Goal: Task Accomplishment & Management: Manage account settings

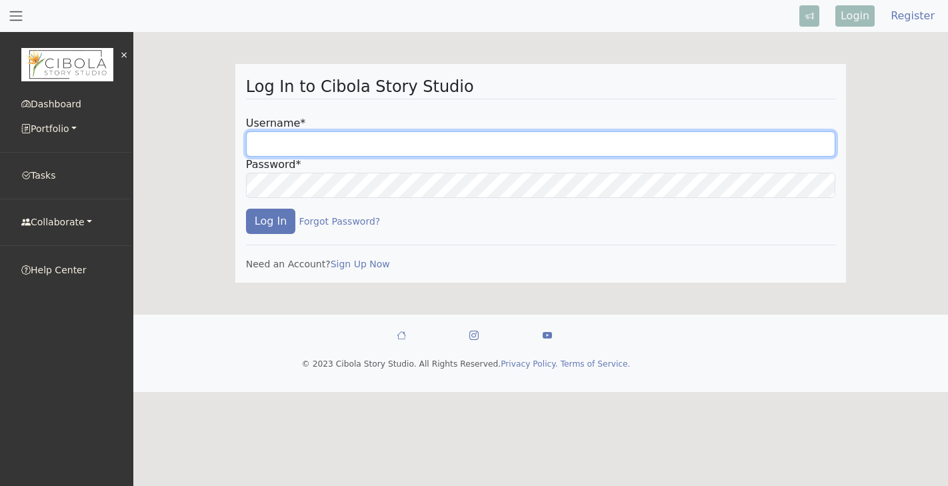
type input "sibpiquet"
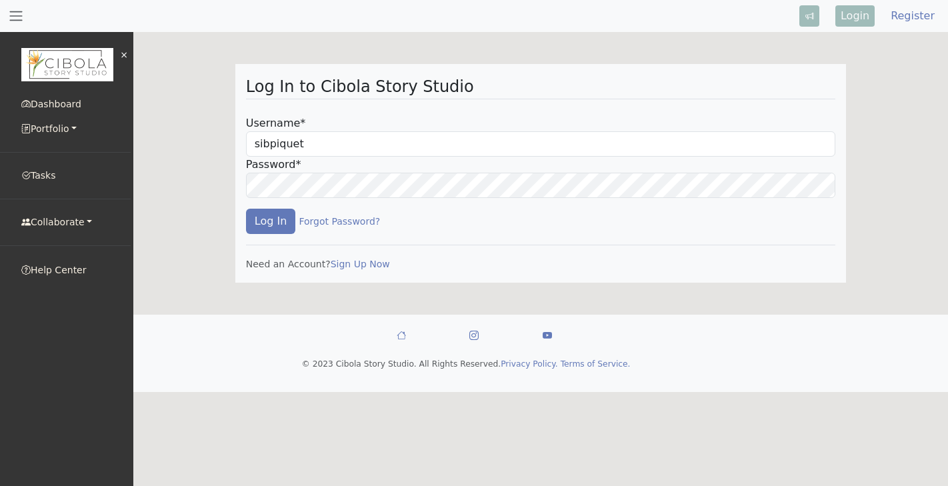
click at [272, 223] on button "Log In" at bounding box center [271, 221] width 50 height 25
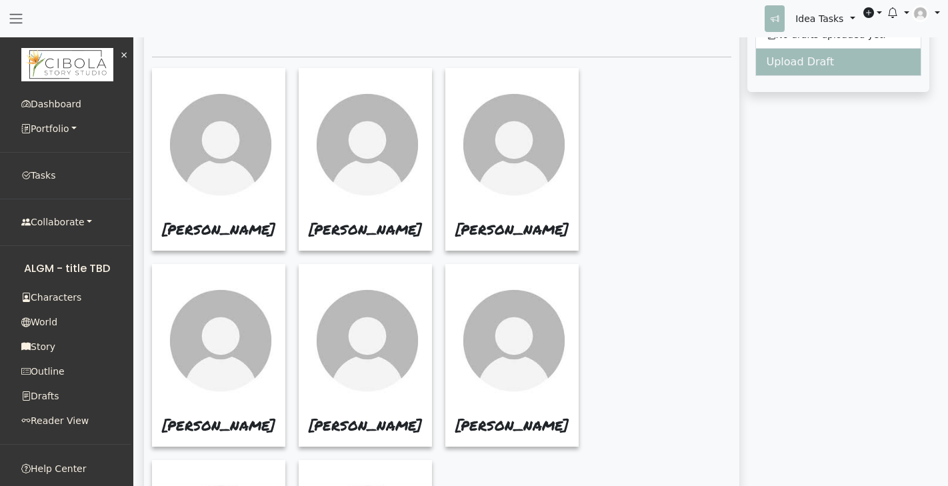
scroll to position [442, 0]
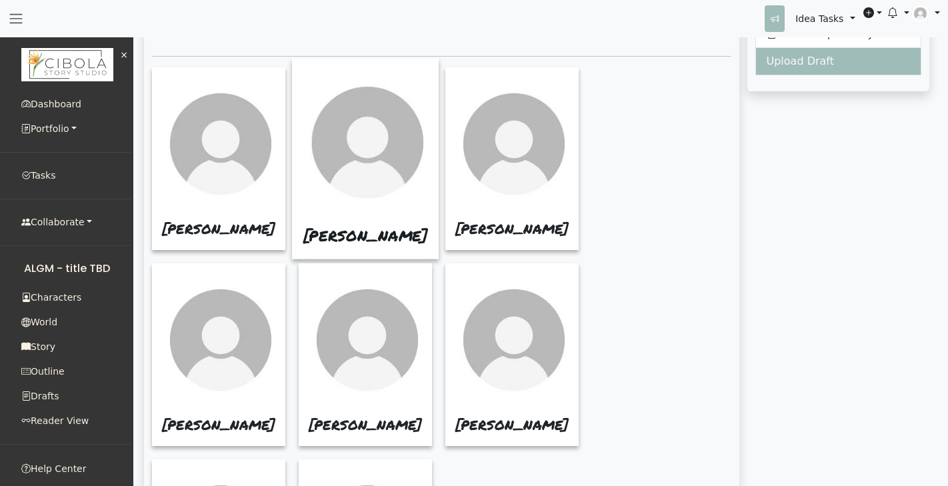
click at [343, 225] on link "[PERSON_NAME]" at bounding box center [365, 235] width 125 height 21
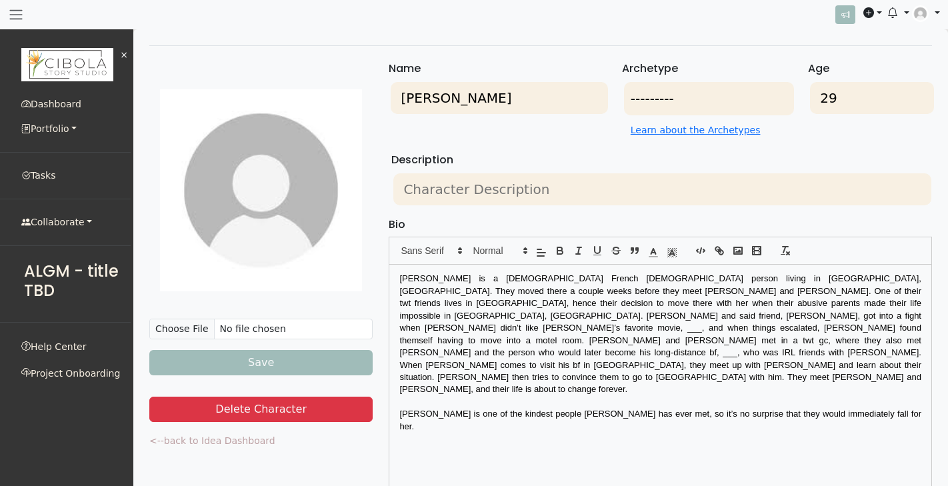
click at [213, 446] on link "<--back to Idea Dashboard" at bounding box center [212, 441] width 126 height 11
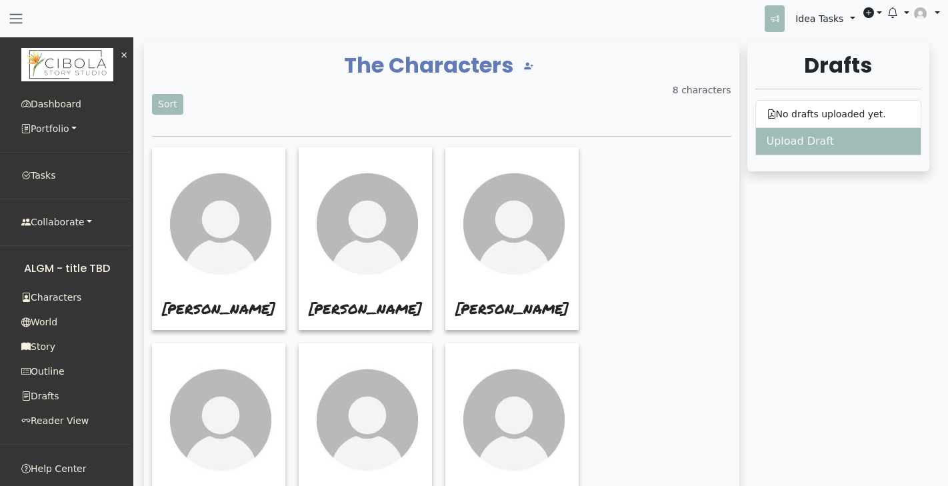
scroll to position [405, 0]
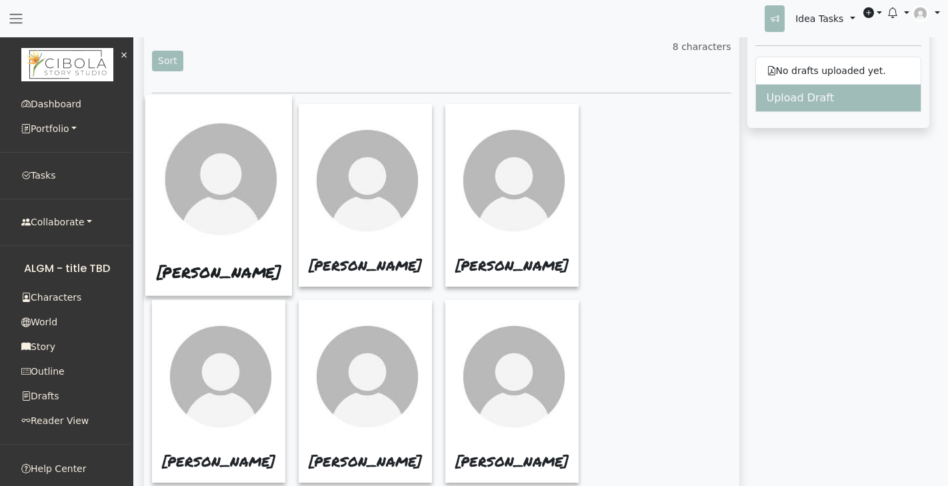
click at [196, 262] on link "[PERSON_NAME]" at bounding box center [219, 272] width 125 height 21
click at [245, 262] on link "[PERSON_NAME]" at bounding box center [219, 272] width 125 height 21
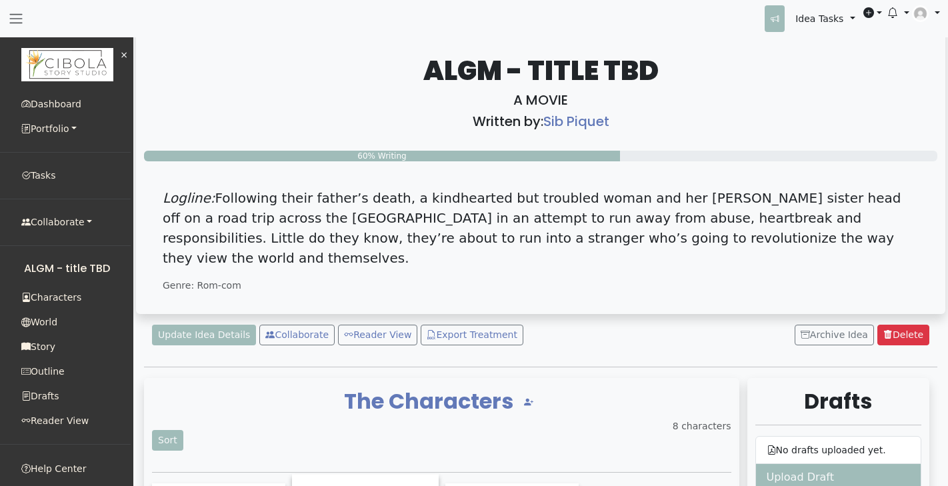
scroll to position [24, 0]
